Goal: Book appointment/travel/reservation

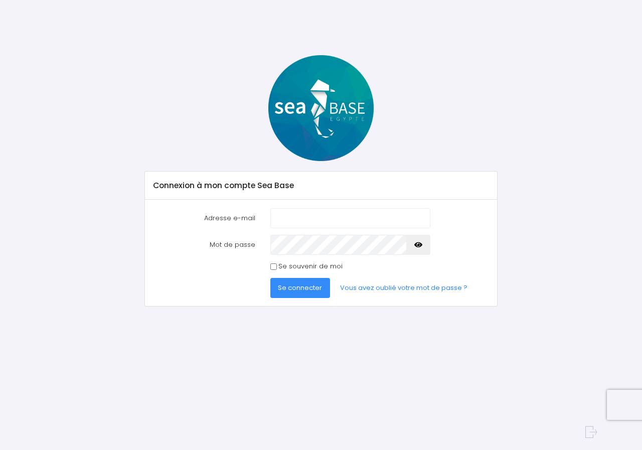
type input "pascaleheurtin@hotmail.fr"
click at [276, 265] on input "Se souvenir de moi" at bounding box center [273, 266] width 7 height 7
checkbox input "true"
click at [291, 291] on span "Se connecter" at bounding box center [300, 288] width 44 height 10
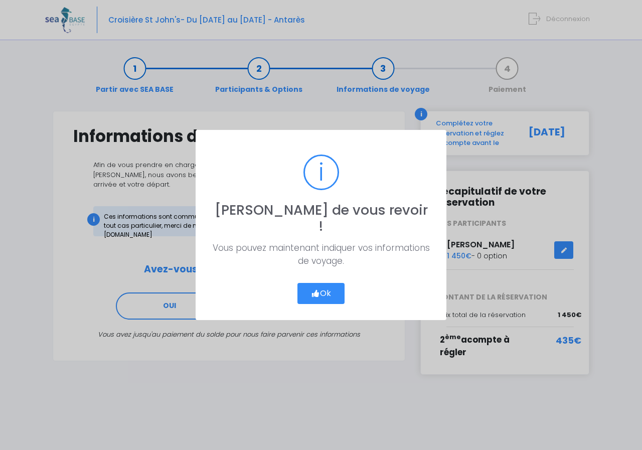
click at [318, 283] on button "Ok" at bounding box center [320, 293] width 47 height 21
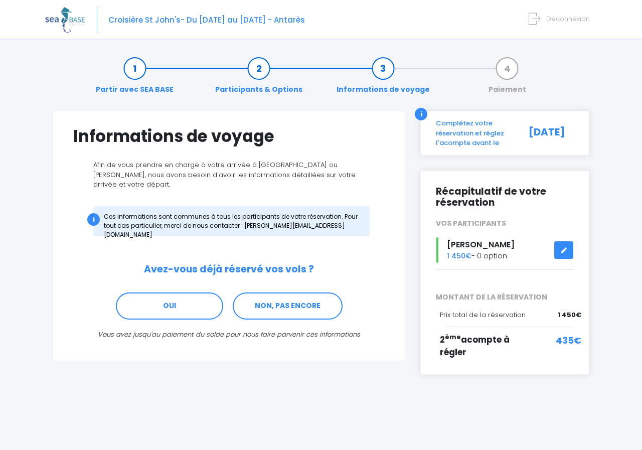
click at [561, 250] on icon at bounding box center [563, 250] width 7 height 0
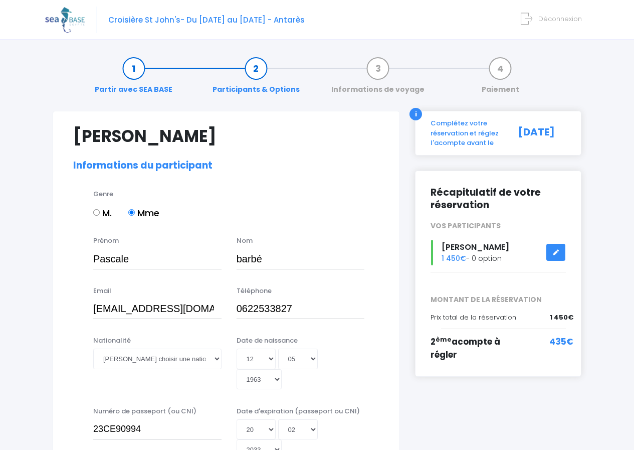
select select "Non plongeur"
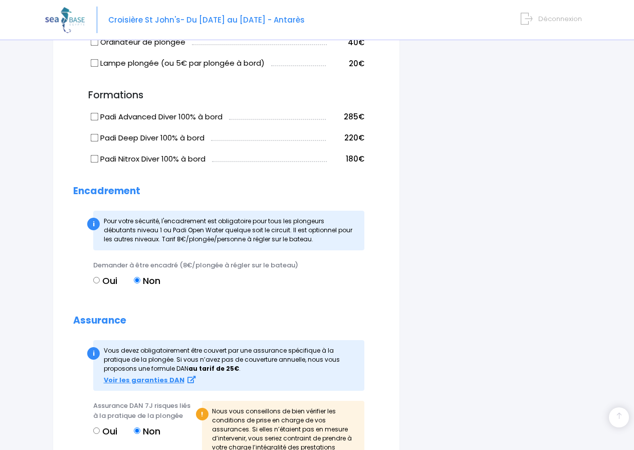
scroll to position [647, 0]
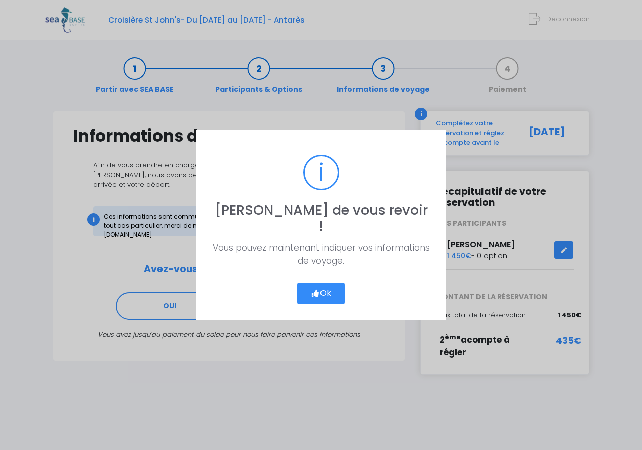
click at [328, 290] on button "Ok" at bounding box center [320, 293] width 47 height 21
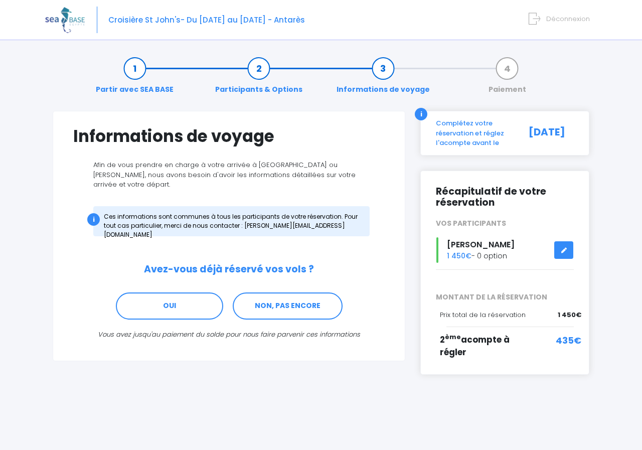
click at [557, 18] on span "Déconnexion" at bounding box center [568, 19] width 44 height 10
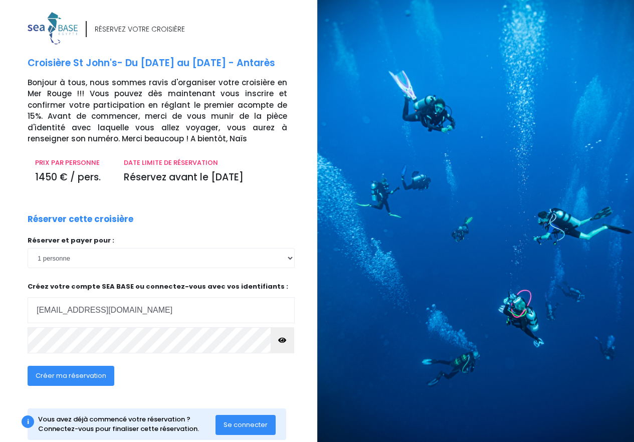
click at [122, 310] on input "pascaleheurtin@hotmail.fr" at bounding box center [161, 310] width 267 height 26
type input "[PERSON_NAME][EMAIL_ADDRESS][DOMAIN_NAME]"
click at [80, 382] on button "Créer ma réservation" at bounding box center [71, 376] width 87 height 20
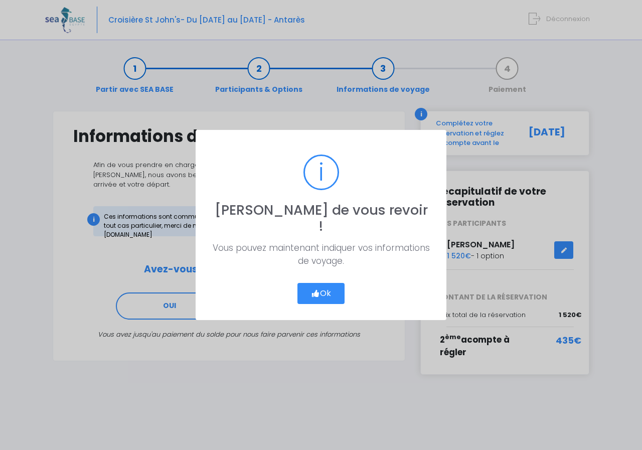
click at [325, 283] on button "Ok" at bounding box center [320, 293] width 47 height 21
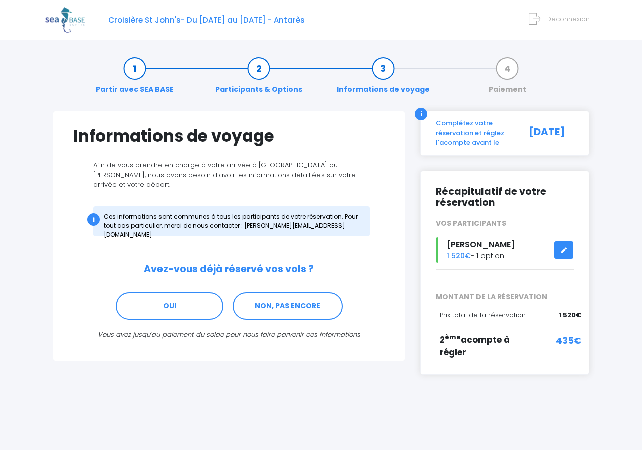
click at [564, 250] on icon at bounding box center [563, 250] width 7 height 0
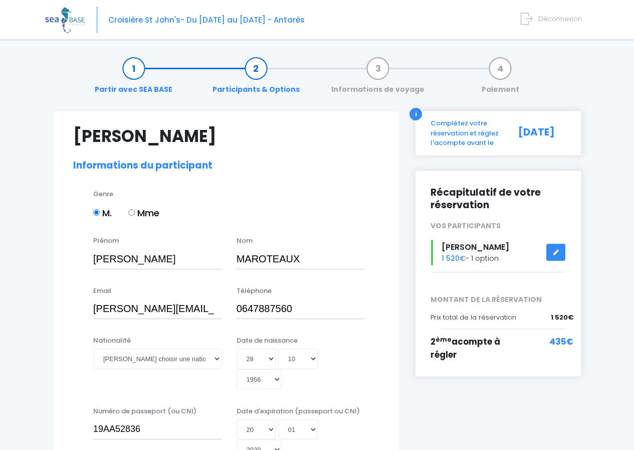
select select "N3"
